Goal: Information Seeking & Learning: Learn about a topic

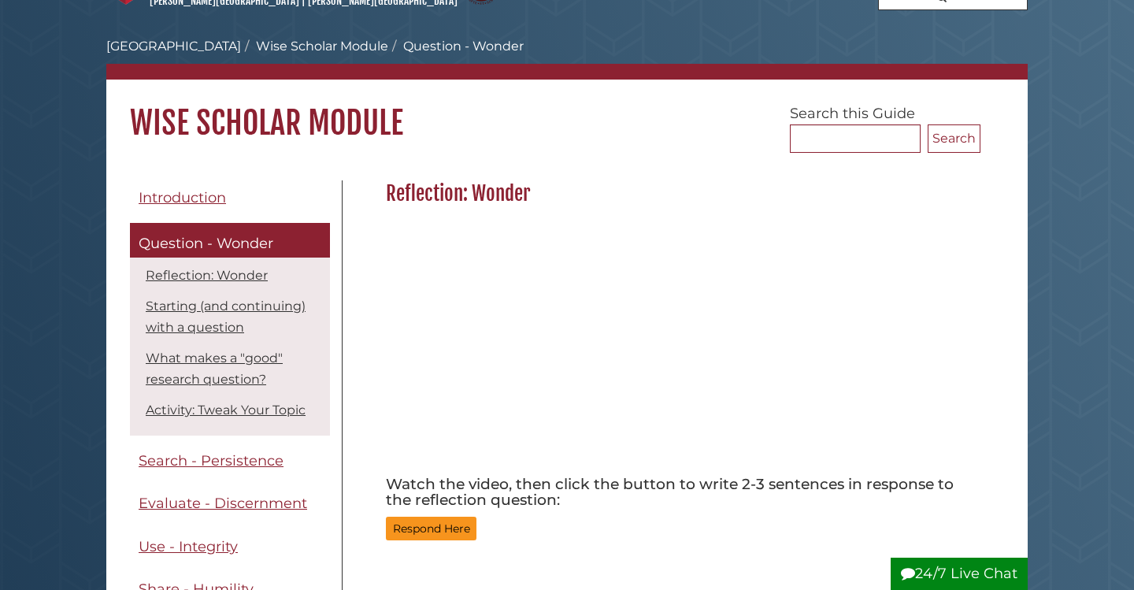
scroll to position [77, 0]
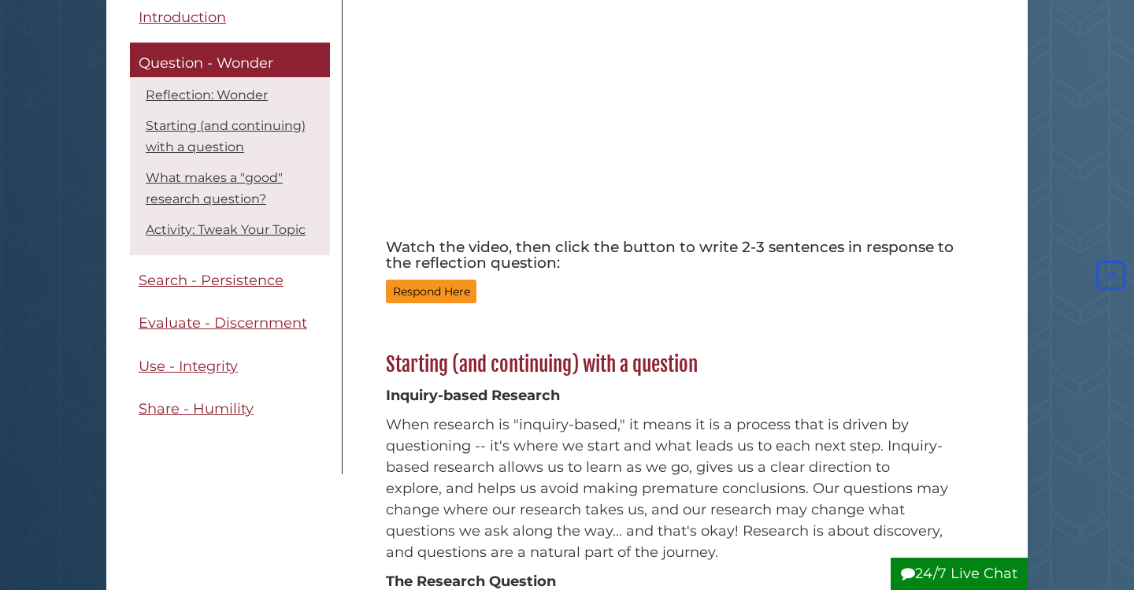
scroll to position [229, 0]
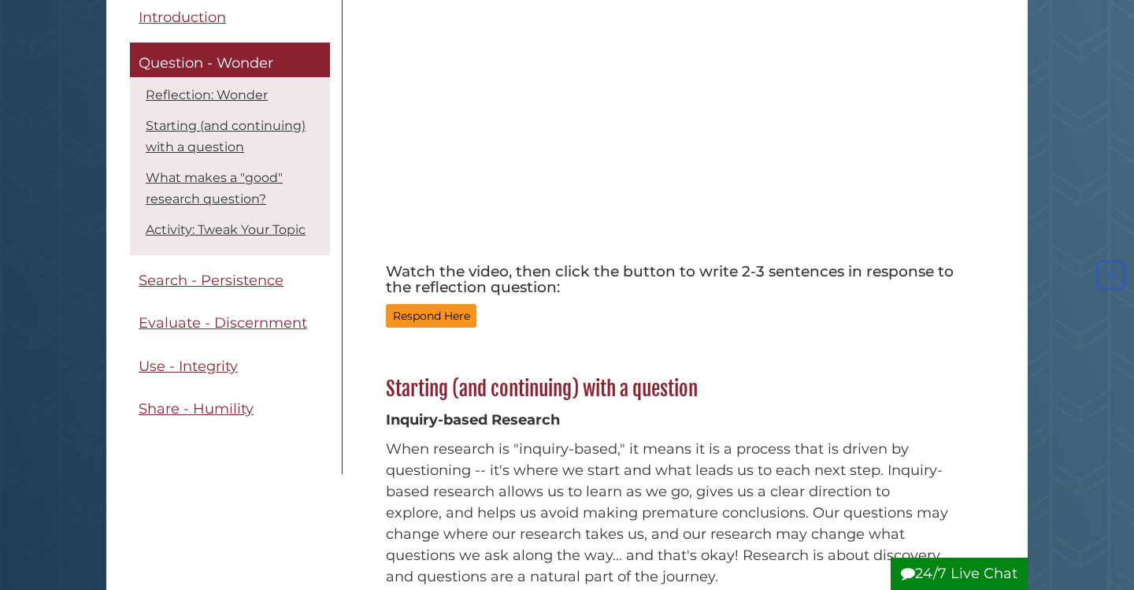
scroll to position [259, 0]
